Goal: Task Accomplishment & Management: Manage account settings

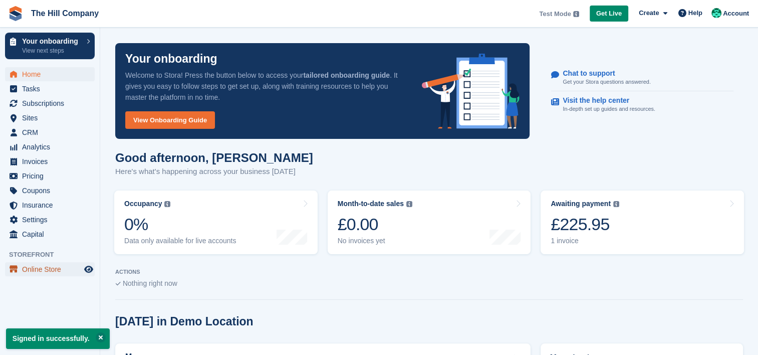
click at [40, 271] on span "Online Store" at bounding box center [52, 269] width 60 height 14
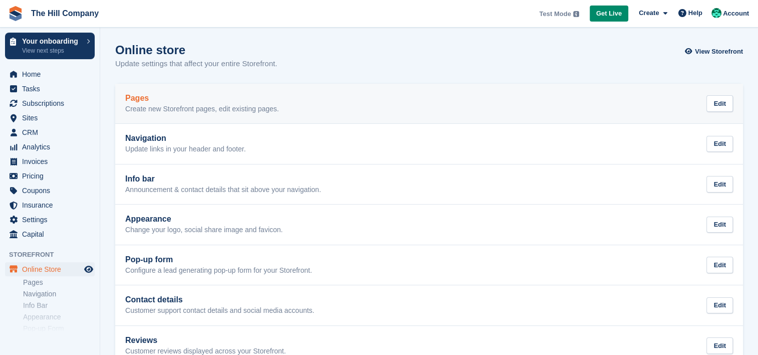
click at [236, 107] on p "Create new Storefront pages, edit existing pages." at bounding box center [202, 109] width 154 height 9
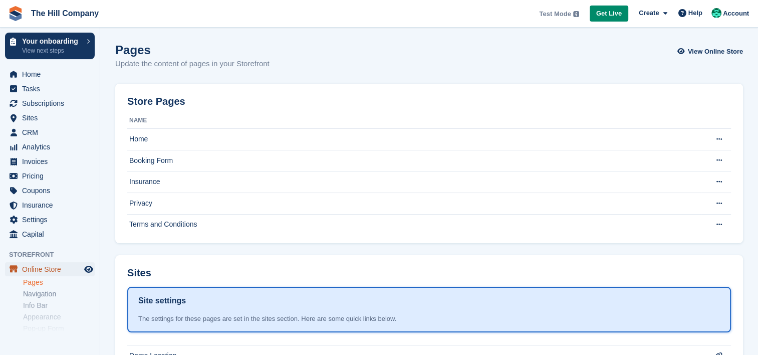
click at [48, 269] on span "Online Store" at bounding box center [52, 269] width 60 height 14
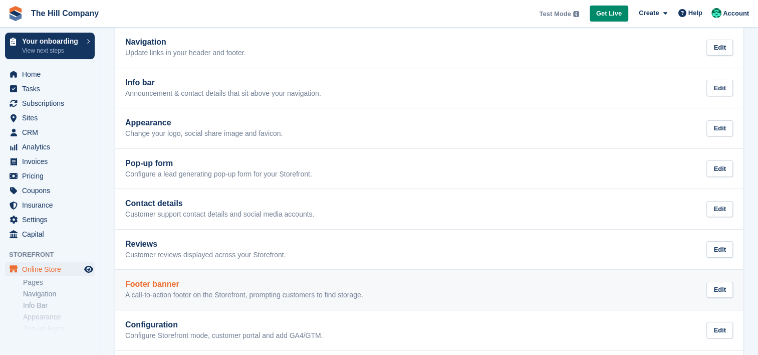
scroll to position [146, 0]
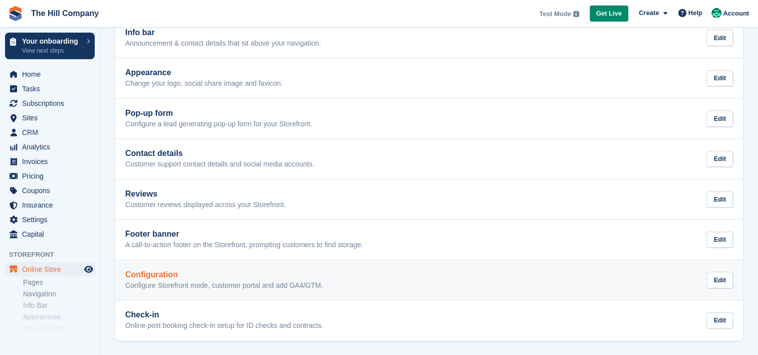
click at [210, 290] on link "Configuration Configure Storefront mode, customer portal and add GA4/GTM. Edit" at bounding box center [429, 280] width 628 height 40
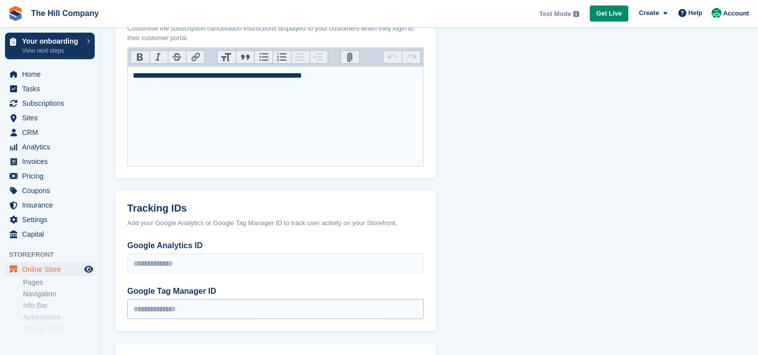
scroll to position [490, 0]
